Goal: Information Seeking & Learning: Get advice/opinions

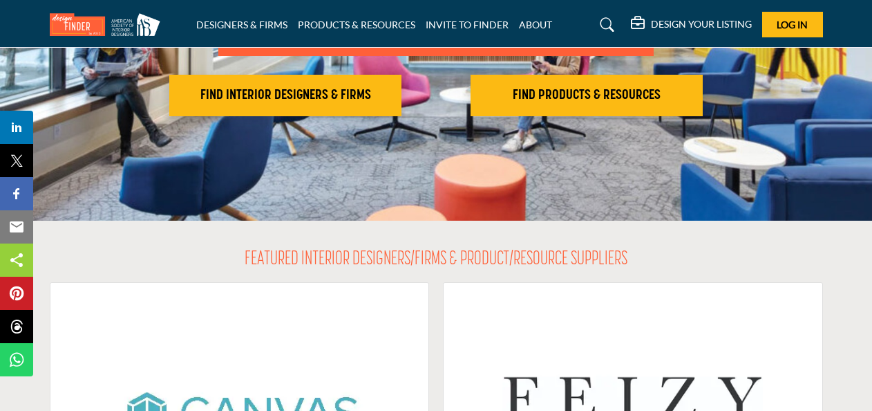
scroll to position [12, 0]
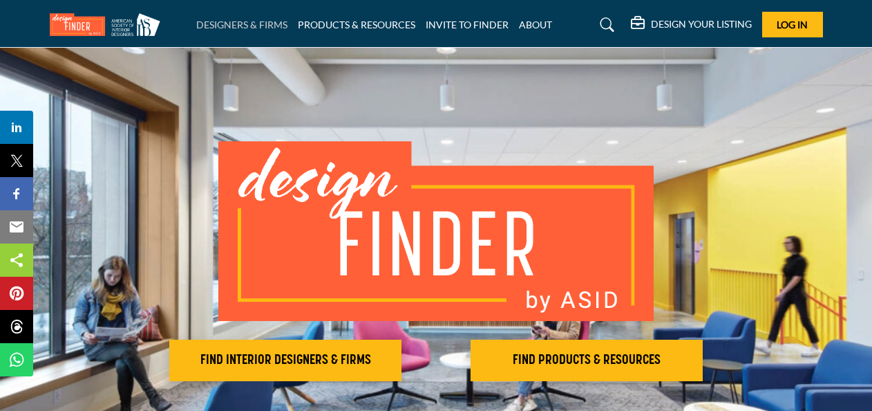
click at [241, 22] on link "DESIGNERS & FIRMS" at bounding box center [241, 25] width 91 height 12
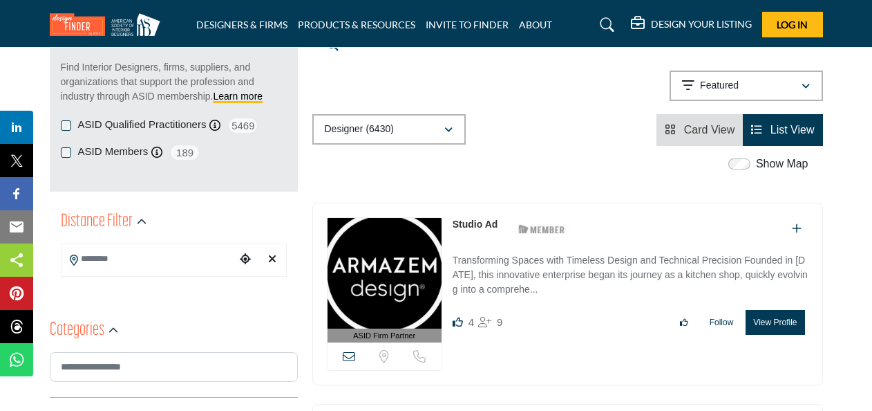
scroll to position [207, 0]
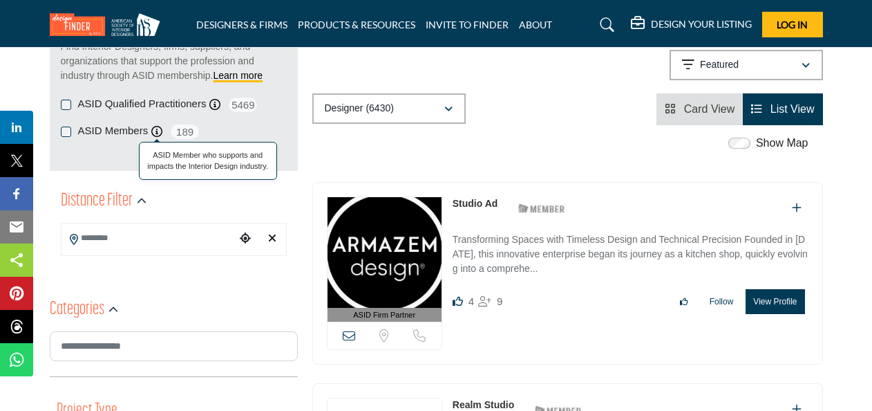
click at [155, 128] on icon at bounding box center [156, 131] width 11 height 11
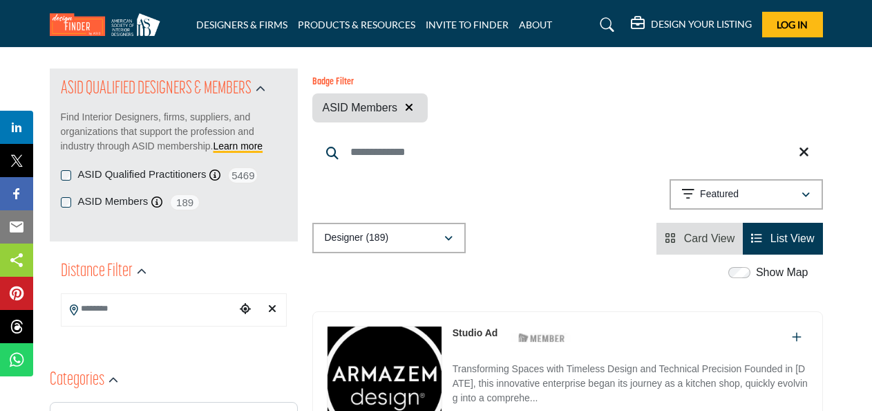
scroll to position [138, 0]
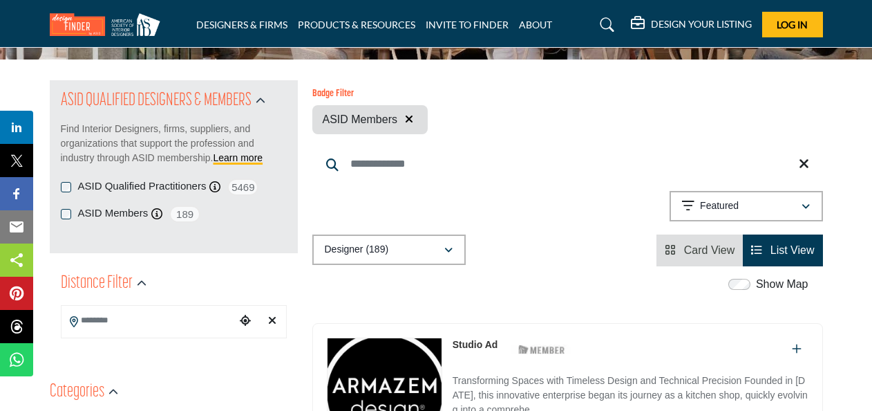
scroll to position [138, 0]
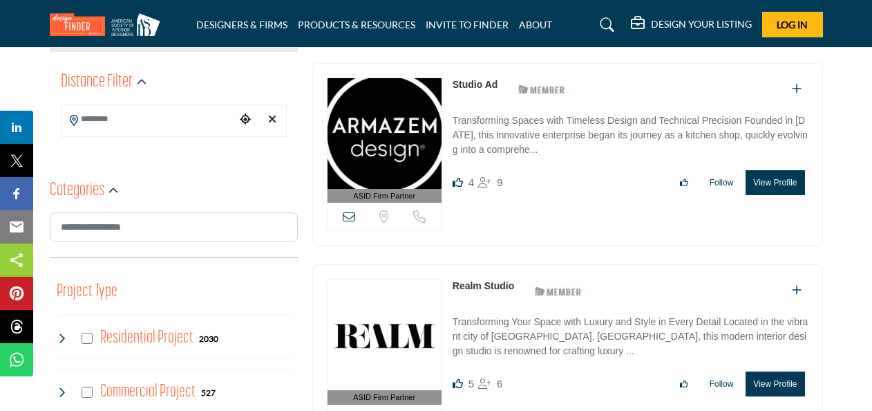
scroll to position [346, 0]
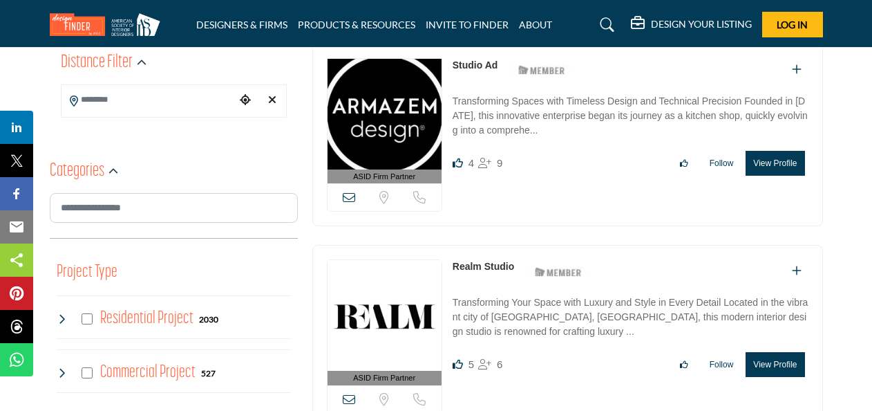
click at [73, 98] on icon at bounding box center [74, 100] width 8 height 11
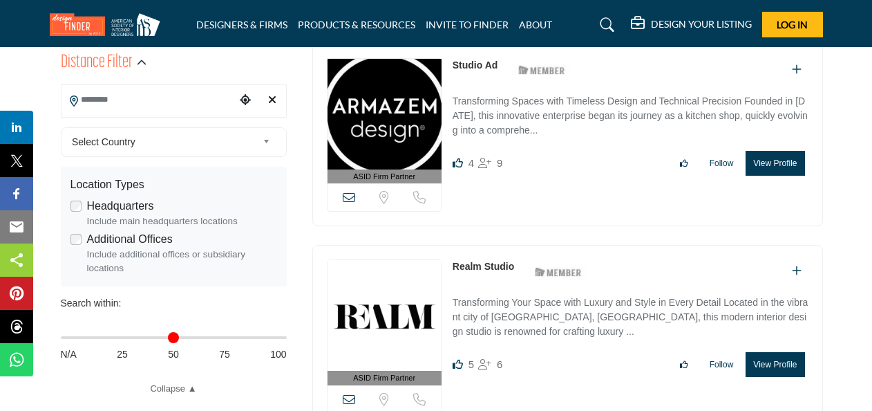
click at [165, 95] on input "Search Location" at bounding box center [149, 99] width 174 height 27
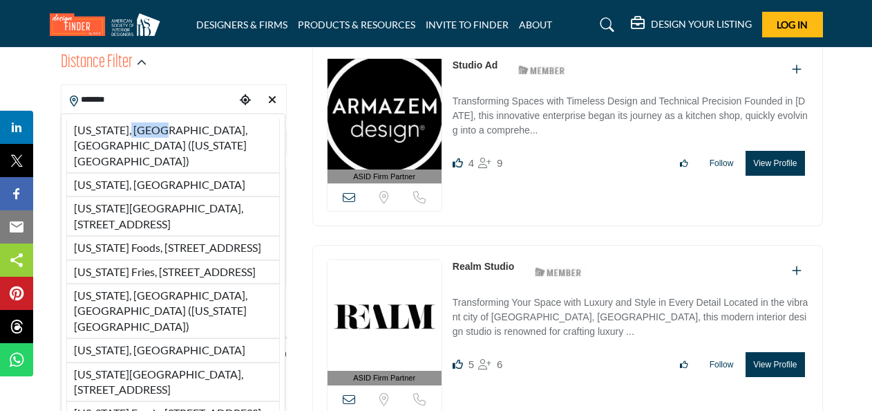
drag, startPoint x: 130, startPoint y: 129, endPoint x: 139, endPoint y: 119, distance: 13.7
click at [164, 116] on div "New York, NY, USA (New York County) New York, USA New York Institute Of Technol…" at bounding box center [173, 369] width 225 height 512
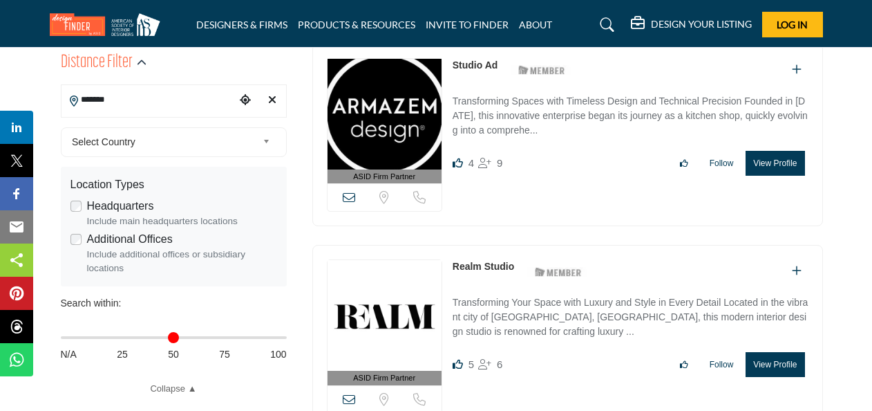
click at [129, 101] on input "*******" at bounding box center [149, 99] width 174 height 27
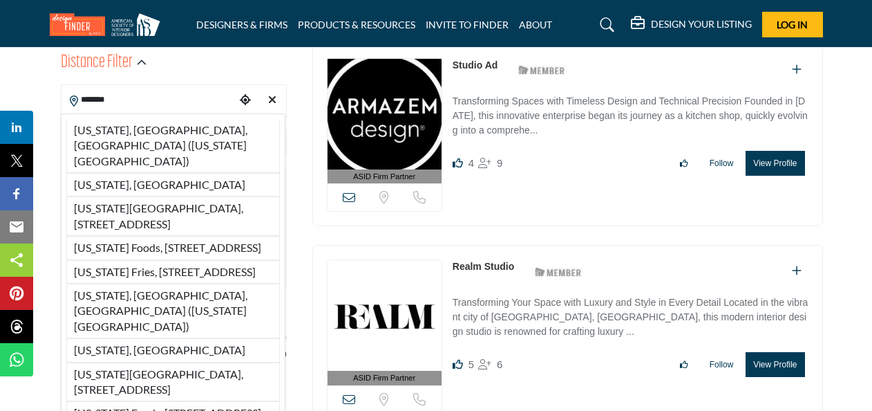
drag, startPoint x: 124, startPoint y: 127, endPoint x: 206, endPoint y: 95, distance: 87.8
click at [124, 127] on li "[US_STATE], [GEOGRAPHIC_DATA], [GEOGRAPHIC_DATA] ([US_STATE][GEOGRAPHIC_DATA])" at bounding box center [173, 146] width 214 height 54
click at [187, 67] on div "Distance Filter" at bounding box center [174, 62] width 226 height 25
type input "**********"
type input "***"
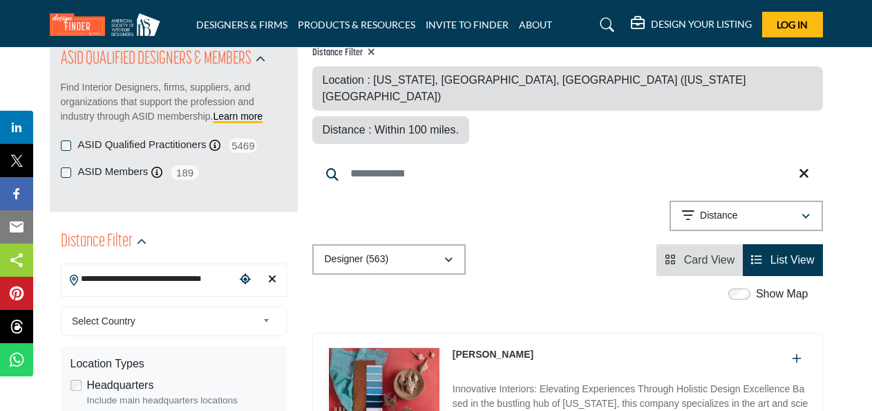
scroll to position [138, 0]
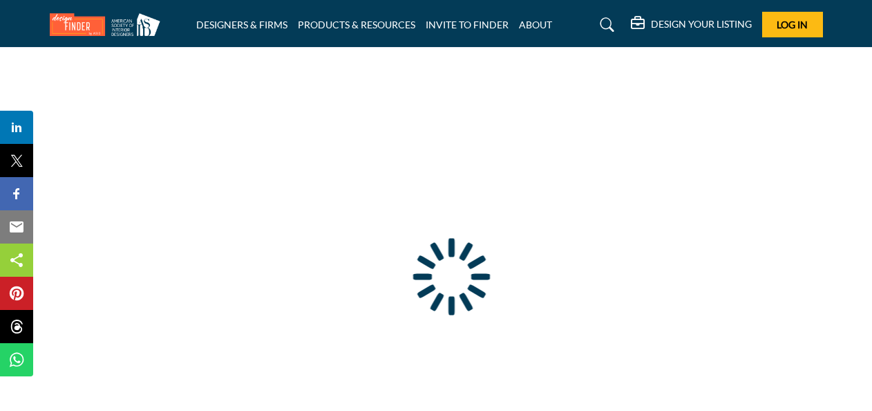
type input "**********"
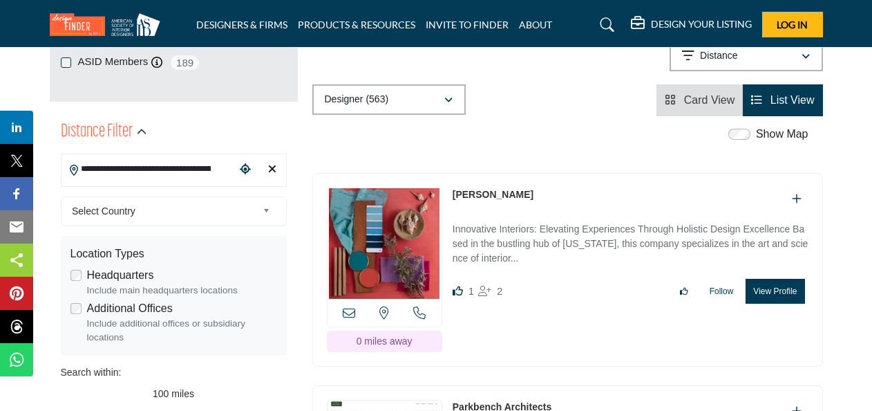
scroll to position [415, 0]
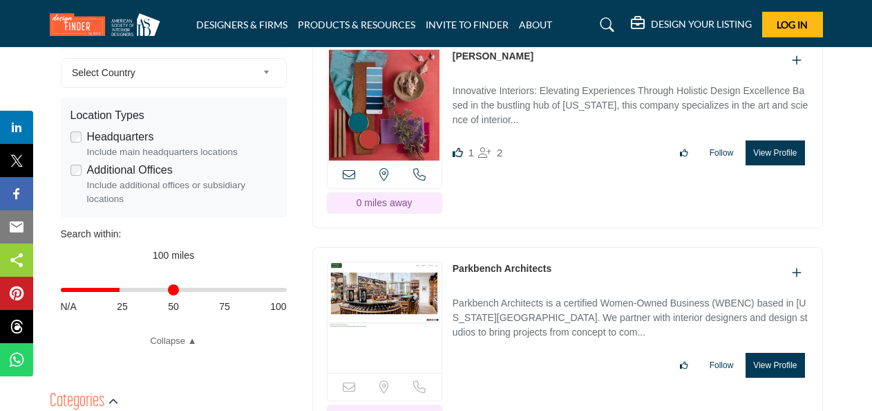
drag, startPoint x: 279, startPoint y: 289, endPoint x: 122, endPoint y: 303, distance: 158.2
click at [122, 291] on input "Distance in miles" at bounding box center [174, 289] width 226 height 3
type input "**"
click at [105, 289] on input "Distance in miles" at bounding box center [174, 289] width 226 height 3
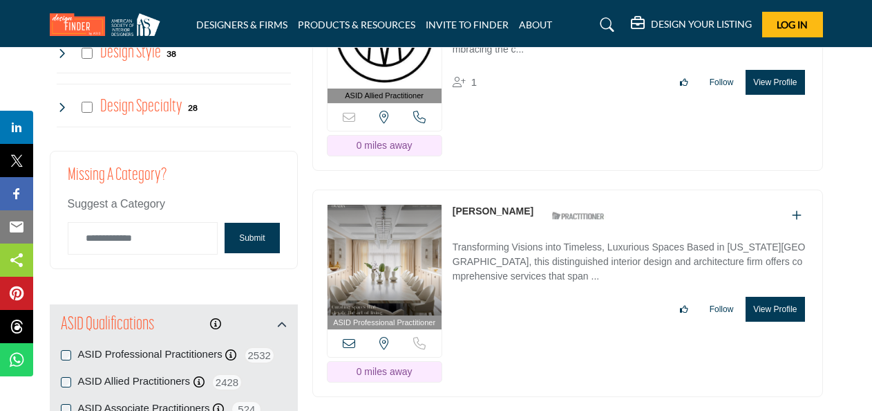
scroll to position [1728, 0]
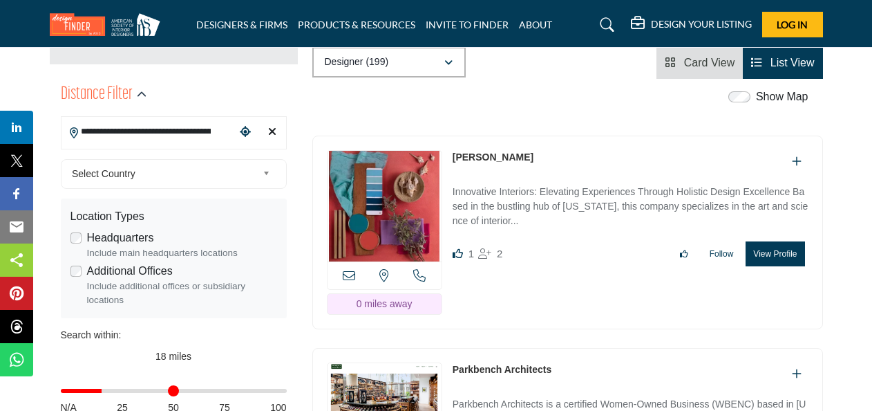
scroll to position [346, 0]
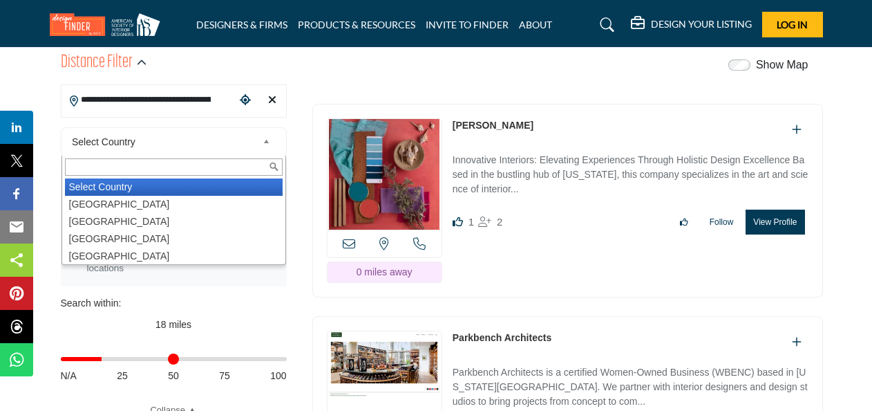
click at [252, 138] on span "Select Country" at bounding box center [164, 141] width 185 height 17
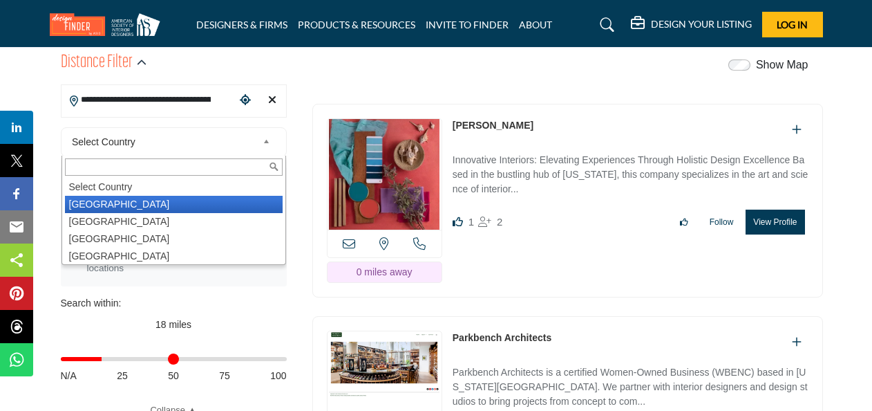
click at [132, 200] on li "[GEOGRAPHIC_DATA]" at bounding box center [174, 204] width 218 height 17
click at [104, 204] on label "Headquarters" at bounding box center [120, 206] width 67 height 17
type input "***"
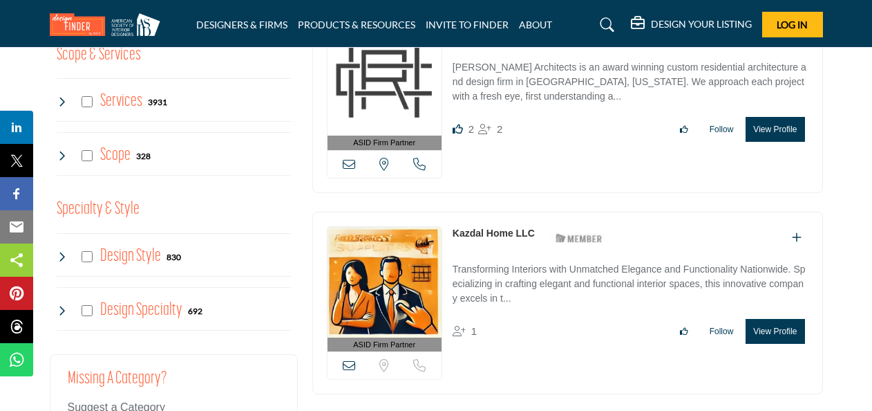
scroll to position [1728, 0]
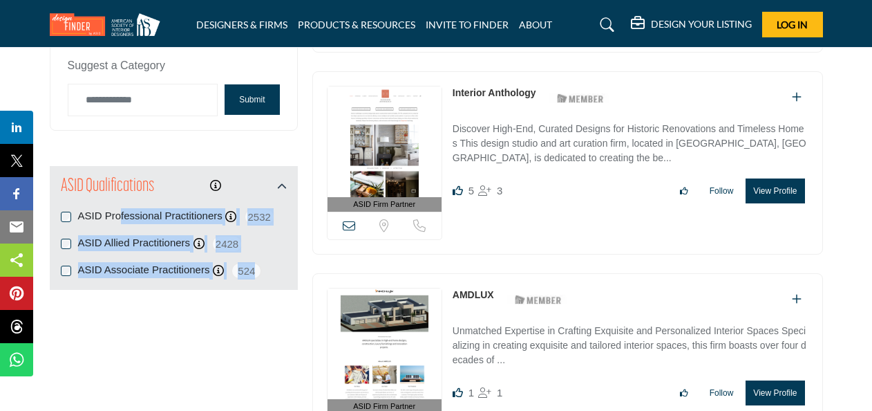
drag, startPoint x: 271, startPoint y: 256, endPoint x: 69, endPoint y: 202, distance: 209.1
click at [69, 208] on div "ASID Professional Practitioners ASID Professional Practitioners have successful…" at bounding box center [174, 243] width 226 height 71
copy div "ASID Professional Practitioners ASID Professional Practitioners have successful…"
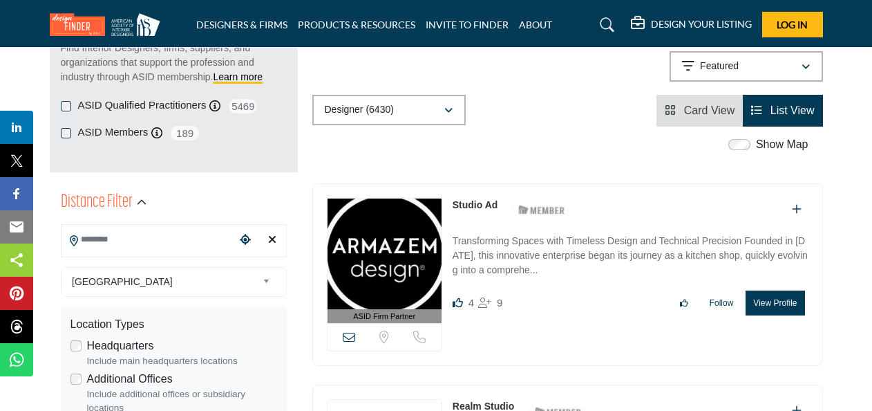
scroll to position [207, 0]
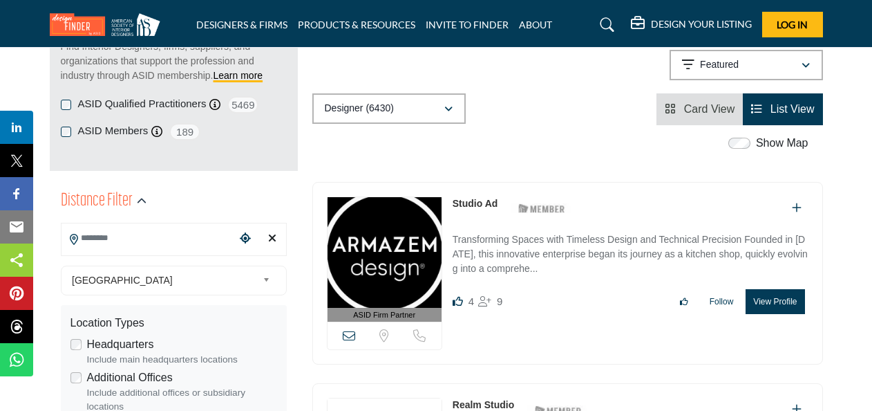
click at [120, 239] on input "Search Location" at bounding box center [149, 238] width 174 height 27
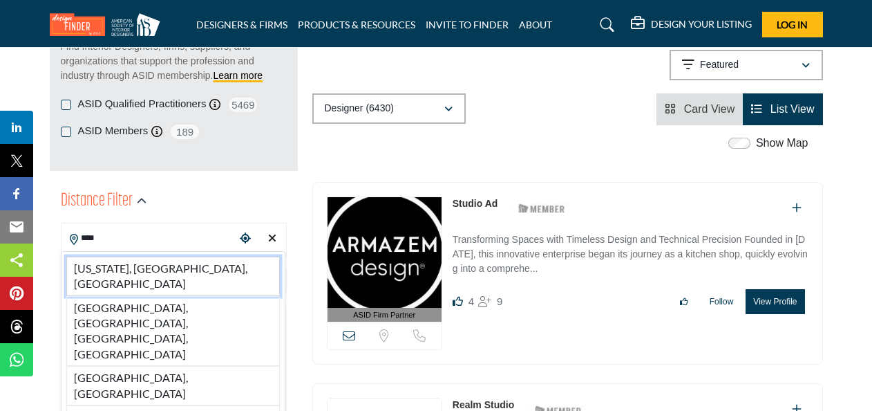
click at [138, 272] on li "[US_STATE], [GEOGRAPHIC_DATA], [GEOGRAPHIC_DATA]" at bounding box center [173, 275] width 214 height 39
click at [199, 197] on div "Distance Filter" at bounding box center [174, 201] width 226 height 25
type input "**********"
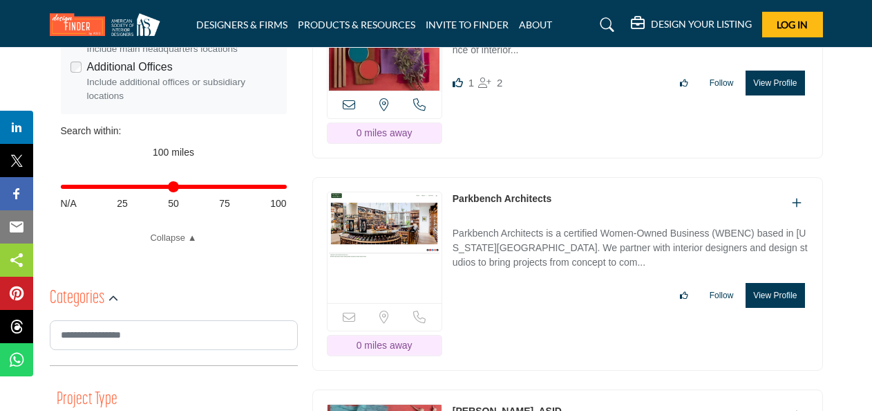
scroll to position [622, 0]
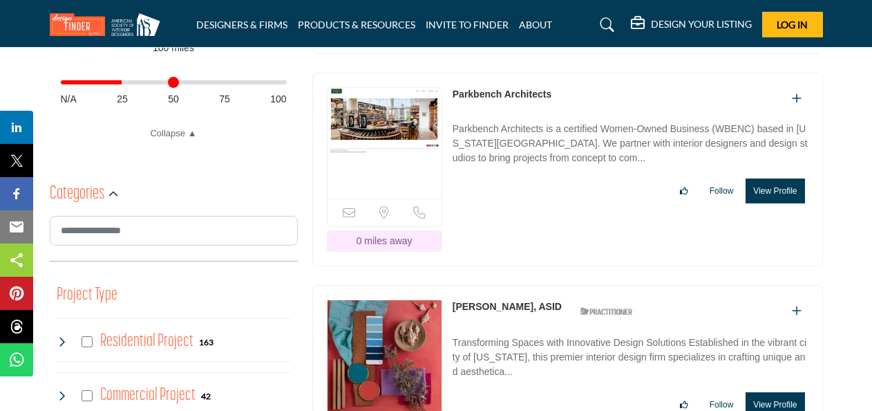
drag, startPoint x: 281, startPoint y: 82, endPoint x: 123, endPoint y: 97, distance: 158.2
type input "**"
click at [123, 84] on input "Distance in miles" at bounding box center [174, 82] width 226 height 3
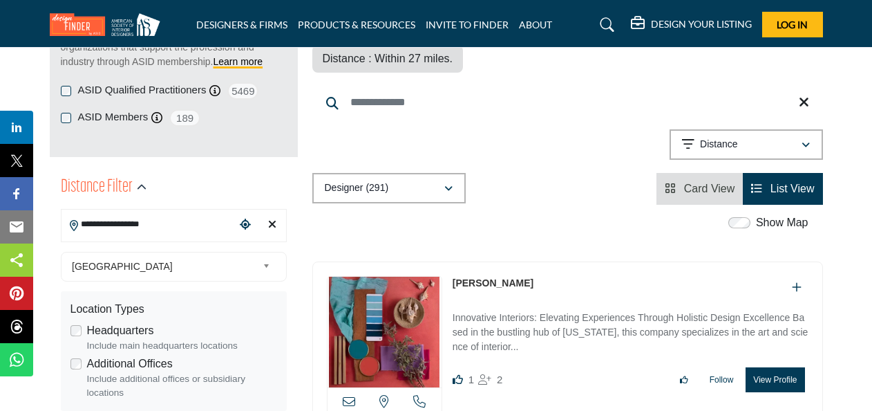
scroll to position [207, 0]
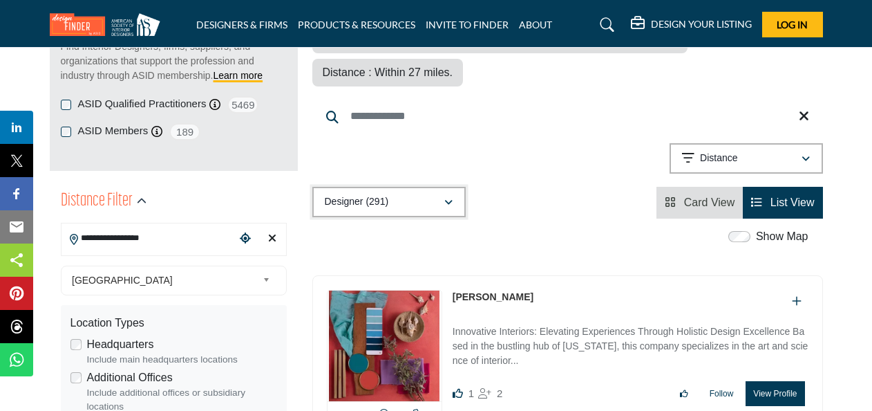
click at [451, 198] on icon "button" at bounding box center [448, 203] width 8 height 10
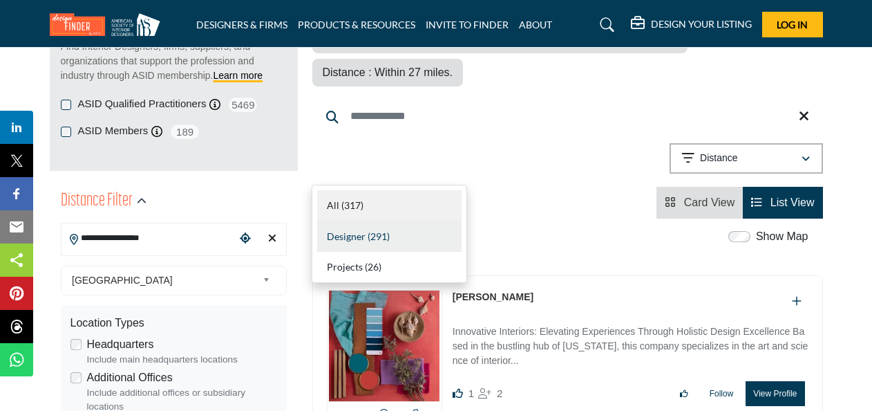
click at [355, 202] on b "(317)" at bounding box center [352, 205] width 22 height 12
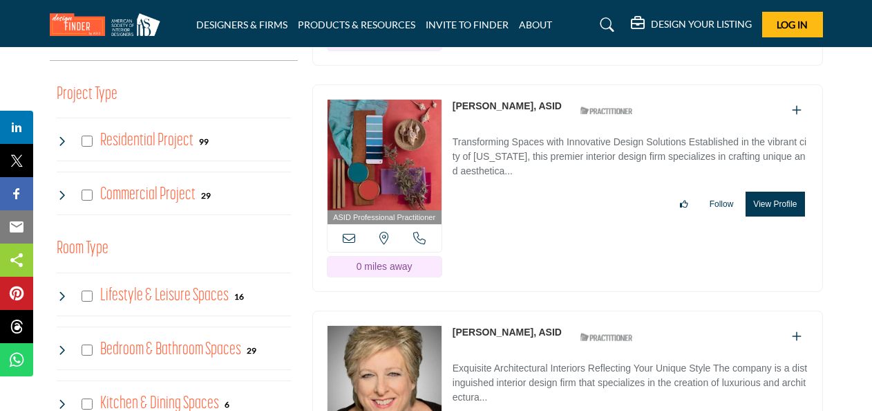
scroll to position [829, 0]
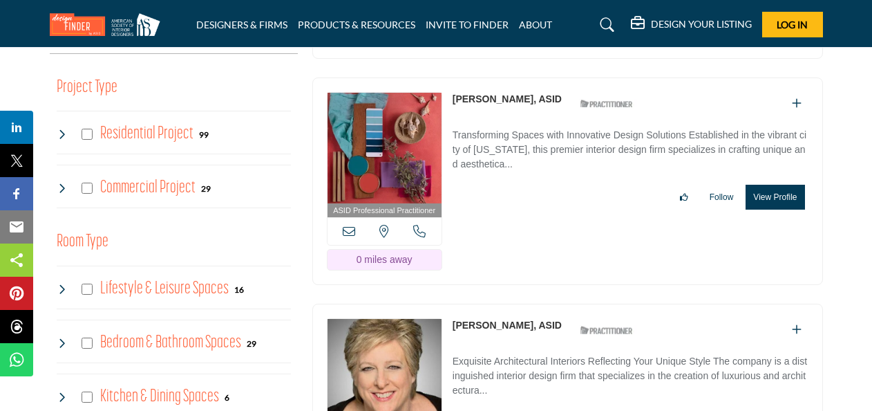
click at [163, 189] on h4 "Commercial Project" at bounding box center [147, 188] width 95 height 24
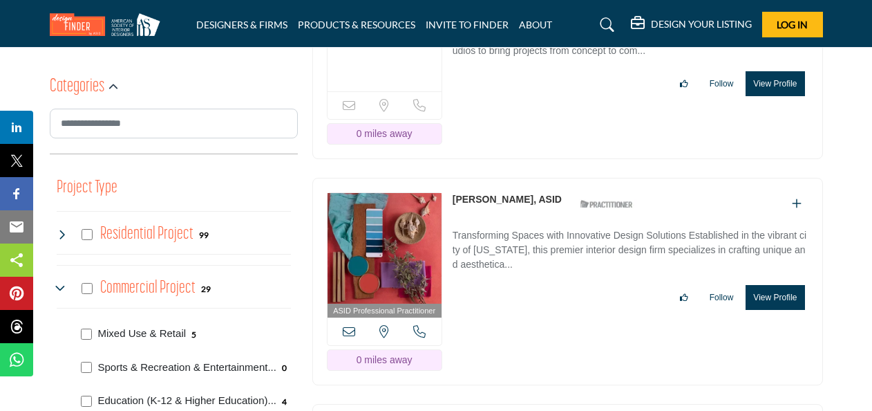
scroll to position [760, 0]
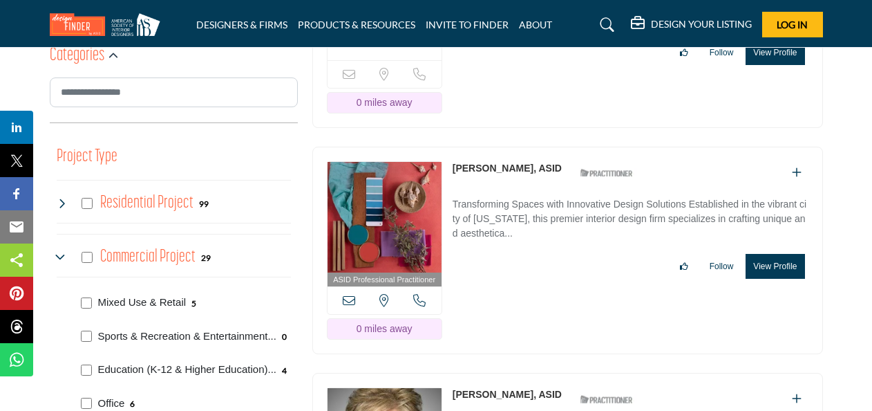
click at [58, 199] on icon at bounding box center [62, 203] width 11 height 11
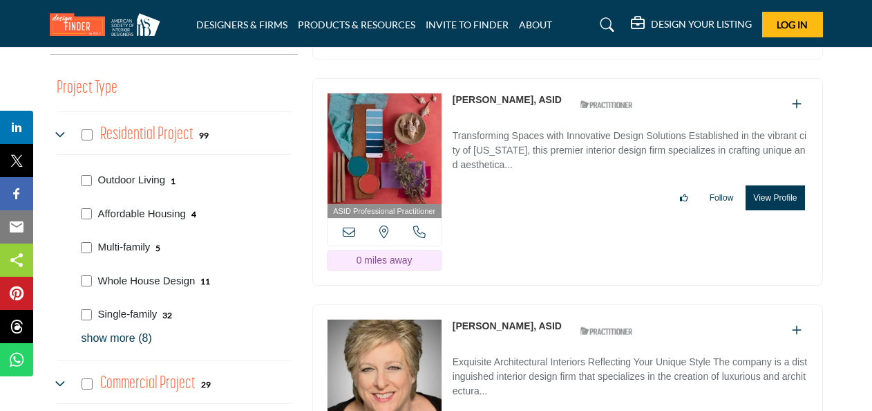
scroll to position [829, 0]
click at [254, 393] on div "Commercial Project 29" at bounding box center [174, 381] width 234 height 44
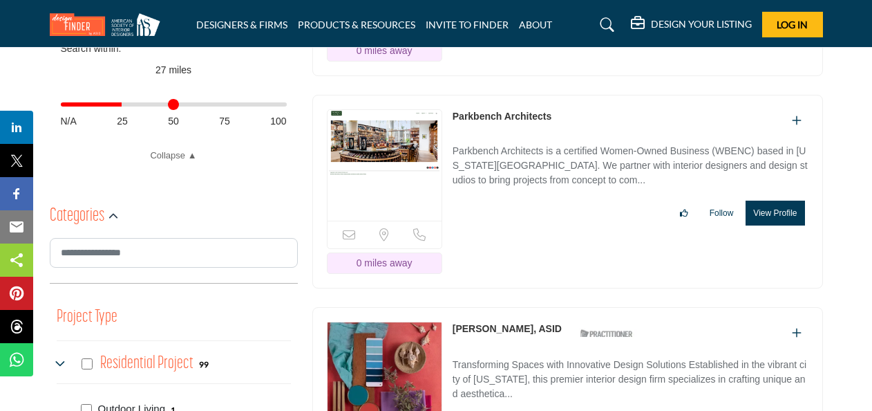
scroll to position [622, 0]
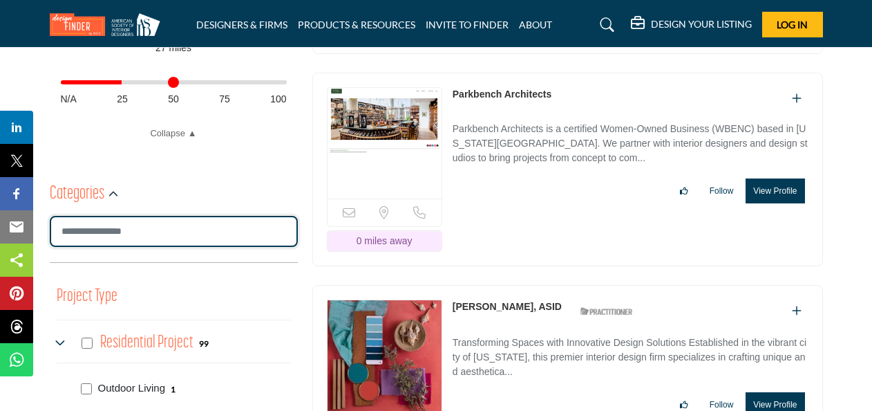
click at [171, 238] on input "Search Category" at bounding box center [174, 231] width 248 height 31
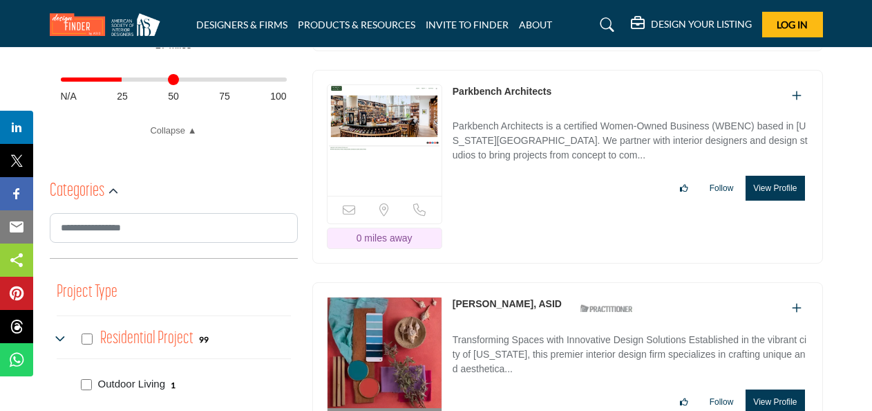
scroll to position [484, 0]
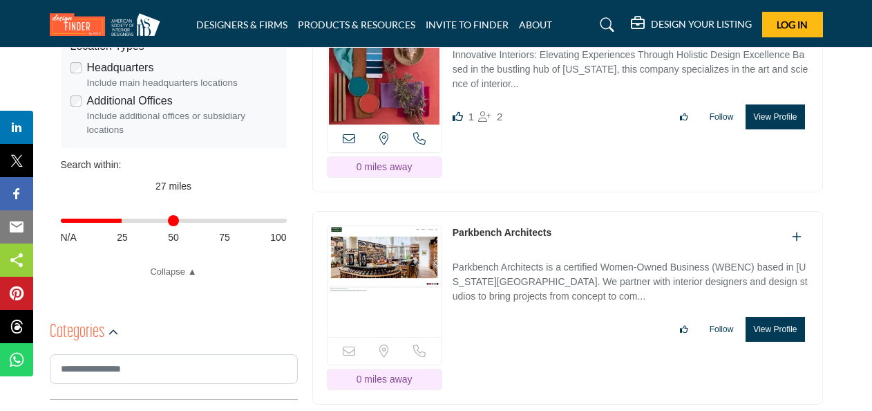
click at [640, 312] on div "Sorry, but this listing is on a subscription plan which does not allow users to…" at bounding box center [567, 308] width 511 height 194
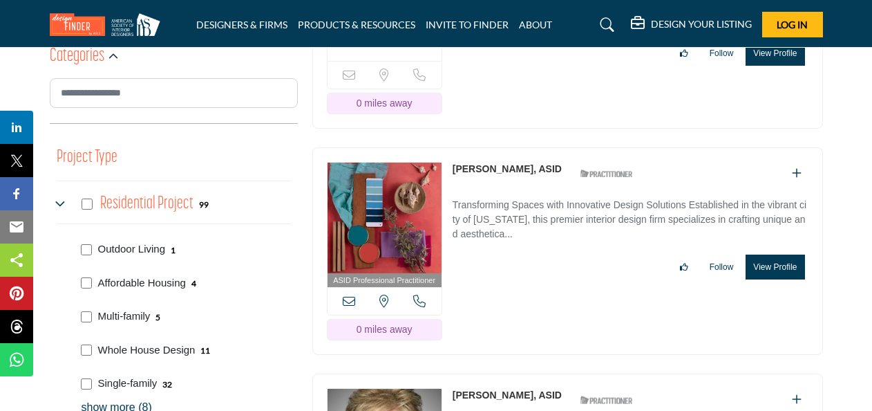
scroll to position [760, 0]
click at [160, 200] on h4 "Residential Project" at bounding box center [146, 203] width 93 height 24
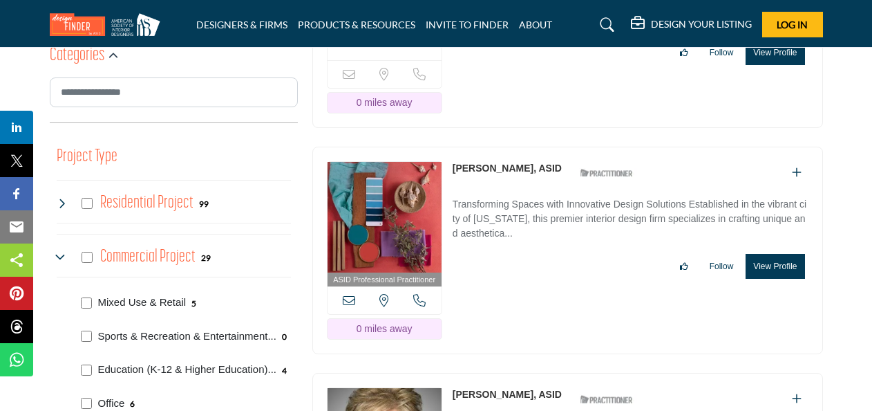
click at [170, 202] on h4 "Residential Project" at bounding box center [146, 203] width 93 height 24
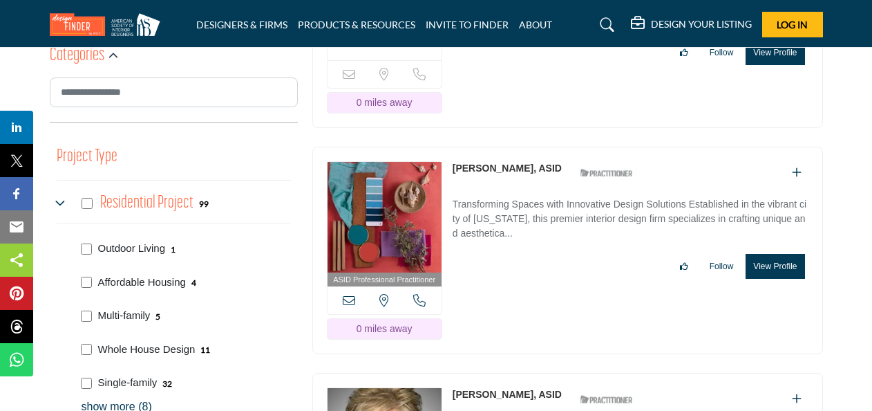
drag, startPoint x: 152, startPoint y: 198, endPoint x: 112, endPoint y: 214, distance: 43.1
click at [112, 214] on div "Residential Project 99" at bounding box center [133, 203] width 153 height 25
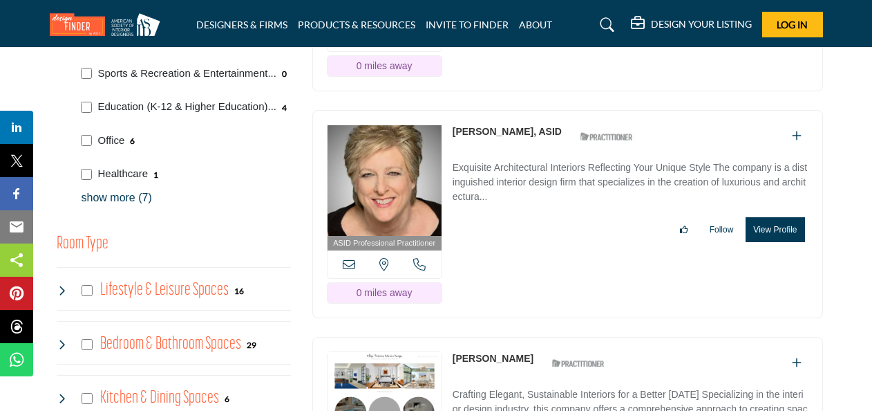
scroll to position [691, 0]
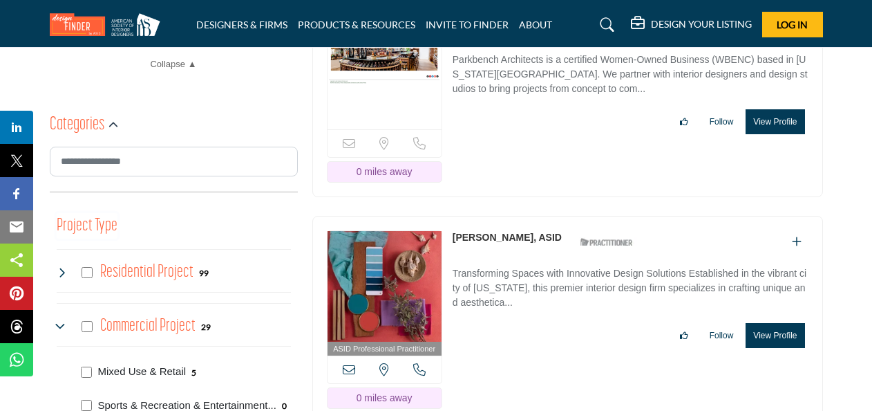
click at [98, 225] on h3 "Project Type" at bounding box center [87, 226] width 61 height 26
drag, startPoint x: 128, startPoint y: 270, endPoint x: 116, endPoint y: 274, distance: 12.7
click at [116, 274] on h4 "Residential Project" at bounding box center [146, 272] width 93 height 24
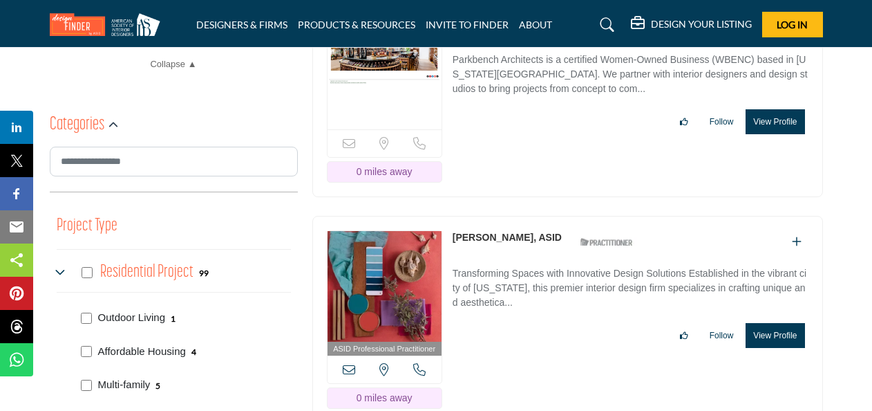
drag, startPoint x: 200, startPoint y: 272, endPoint x: 135, endPoint y: 267, distance: 65.9
click at [135, 267] on h4 "Residential Project" at bounding box center [146, 272] width 93 height 24
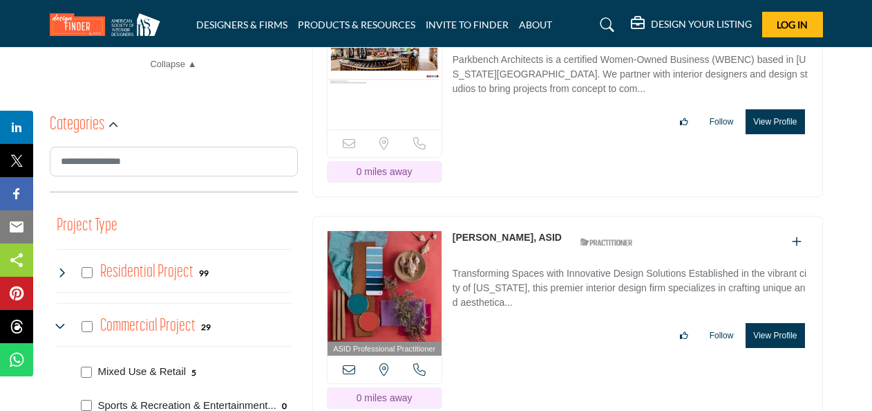
drag, startPoint x: 135, startPoint y: 267, endPoint x: 128, endPoint y: 269, distance: 7.2
click at [128, 269] on h4 "Residential Project" at bounding box center [146, 272] width 93 height 24
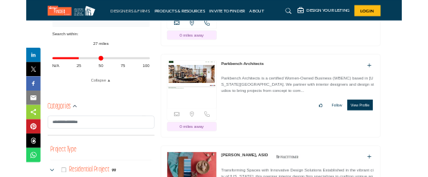
scroll to position [553, 0]
